Goal: Find specific page/section: Find specific page/section

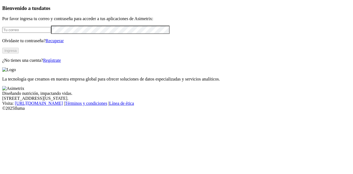
type input "[PERSON_NAME][EMAIL_ADDRESS][PERSON_NAME][DOMAIN_NAME]"
click at [19, 53] on button "Ingresa" at bounding box center [10, 51] width 17 height 6
